Goal: Book appointment/travel/reservation

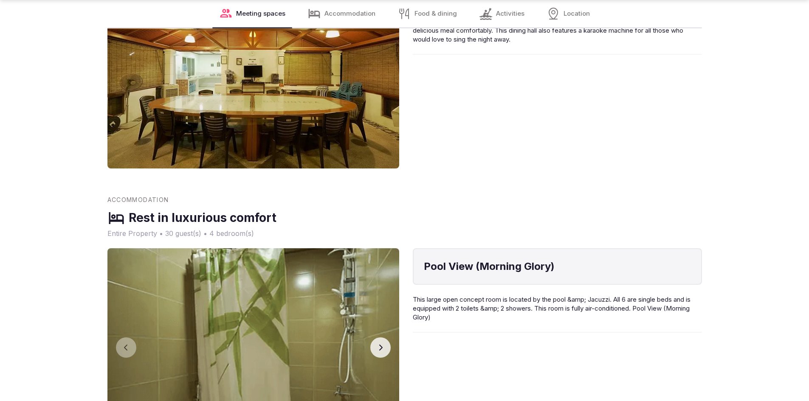
scroll to position [722, 0]
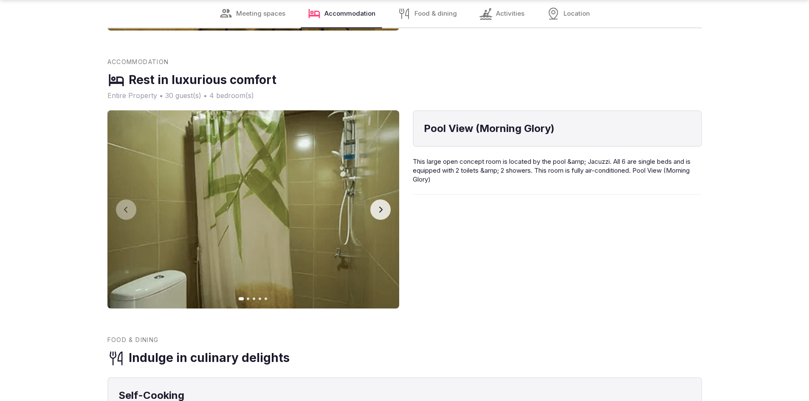
click at [384, 206] on icon "button" at bounding box center [380, 209] width 7 height 7
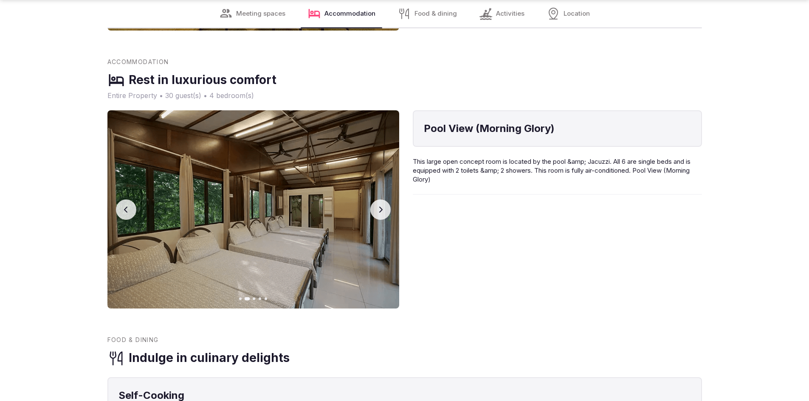
click at [384, 206] on icon "button" at bounding box center [380, 209] width 7 height 7
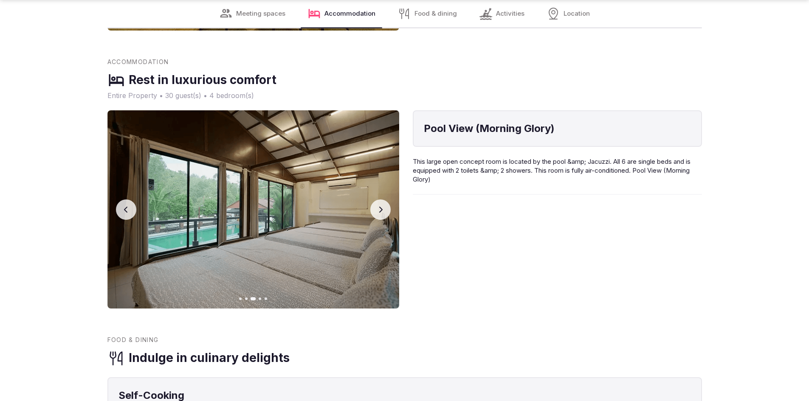
click at [384, 206] on icon "button" at bounding box center [380, 209] width 7 height 7
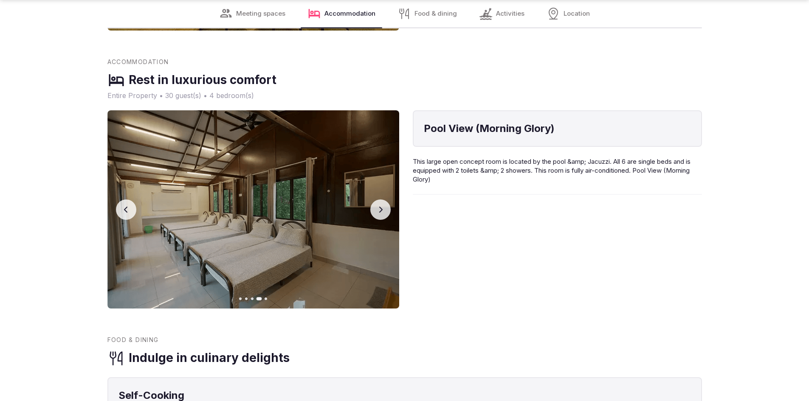
click at [384, 206] on icon "button" at bounding box center [380, 209] width 7 height 7
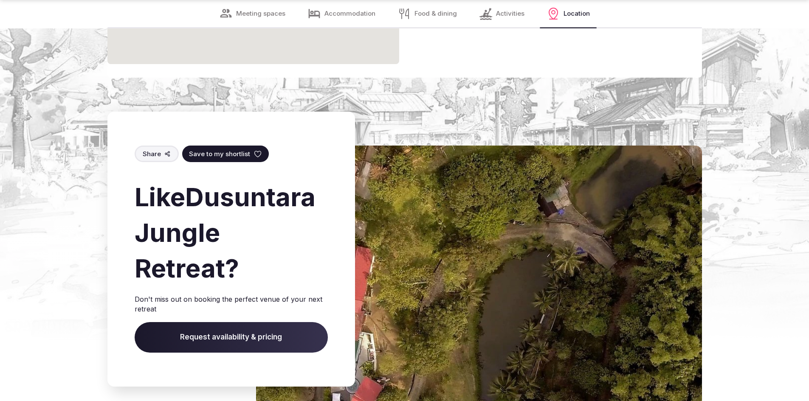
scroll to position [1742, 0]
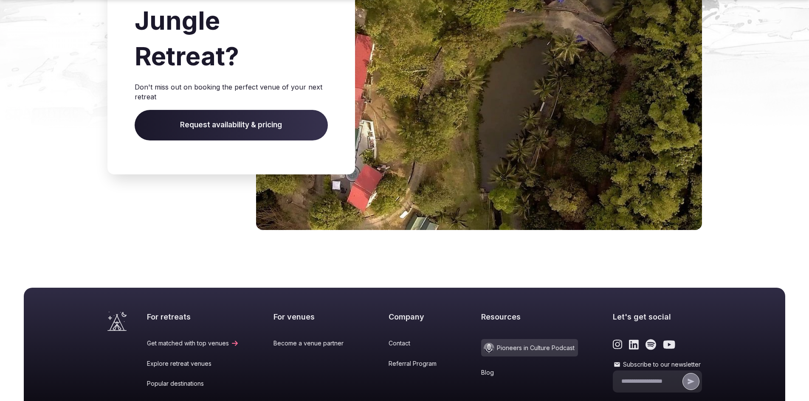
click at [226, 110] on span "Request availability & pricing" at bounding box center [231, 125] width 193 height 31
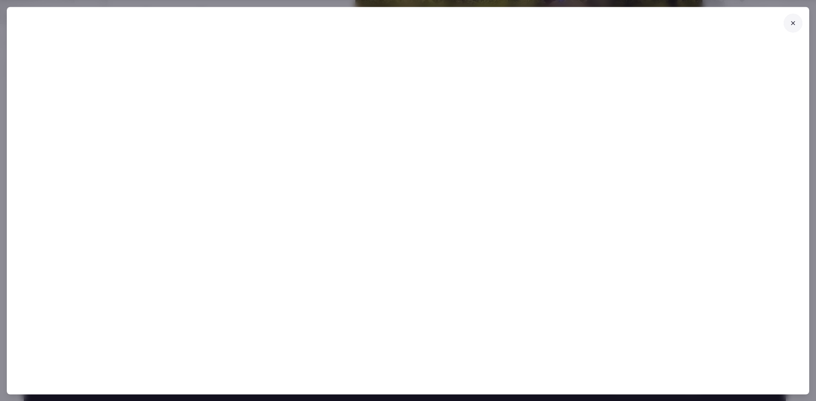
click at [792, 25] on icon at bounding box center [792, 23] width 7 height 7
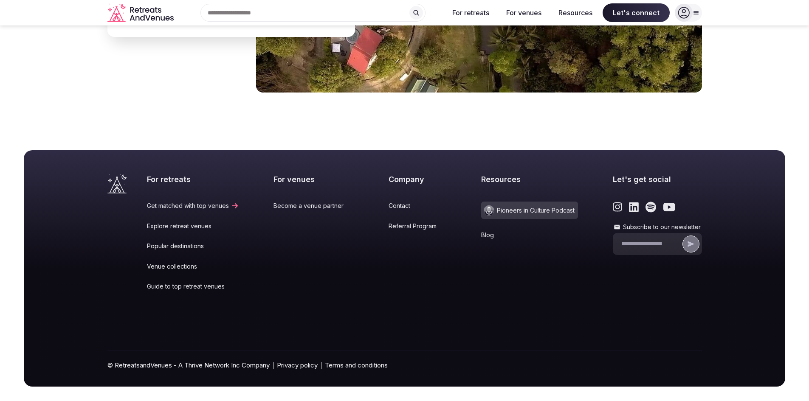
scroll to position [1710, 0]
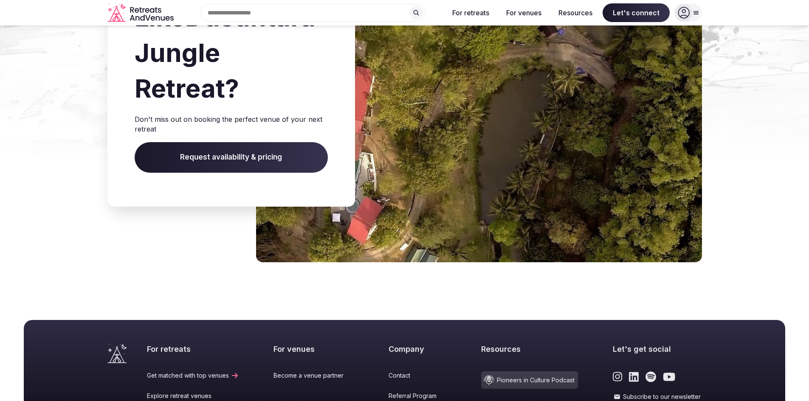
click at [221, 155] on span "Request availability & pricing" at bounding box center [231, 157] width 193 height 31
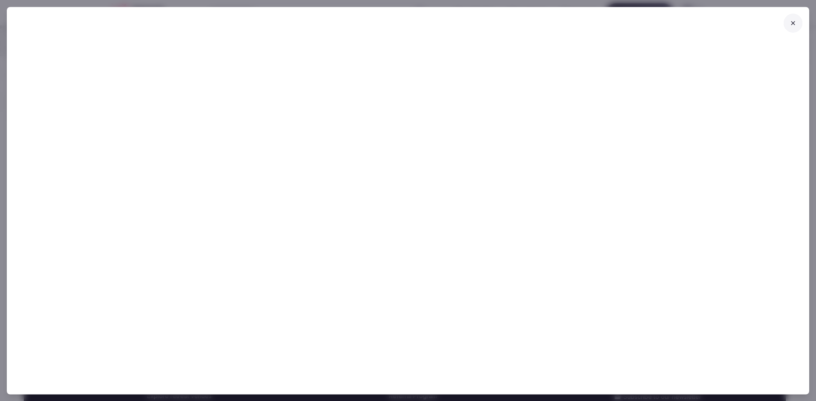
click at [795, 23] on icon at bounding box center [792, 23] width 7 height 7
